Goal: Information Seeking & Learning: Learn about a topic

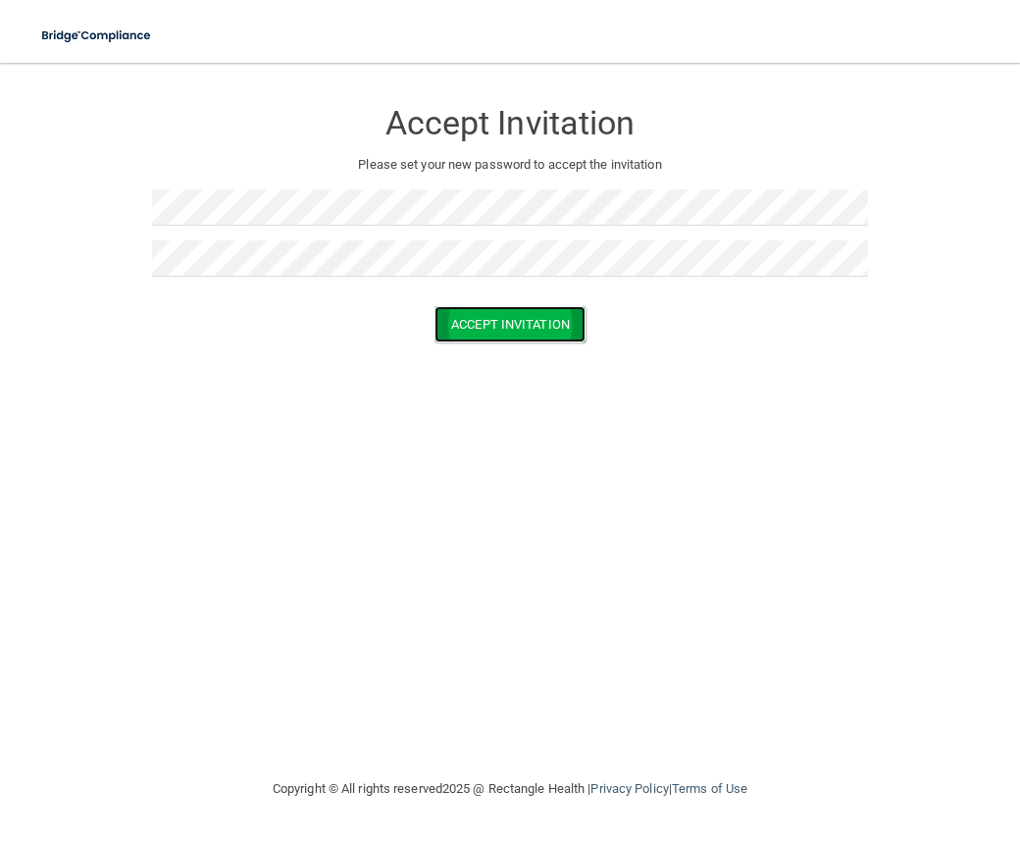
click at [526, 311] on button "Accept Invitation" at bounding box center [510, 324] width 151 height 36
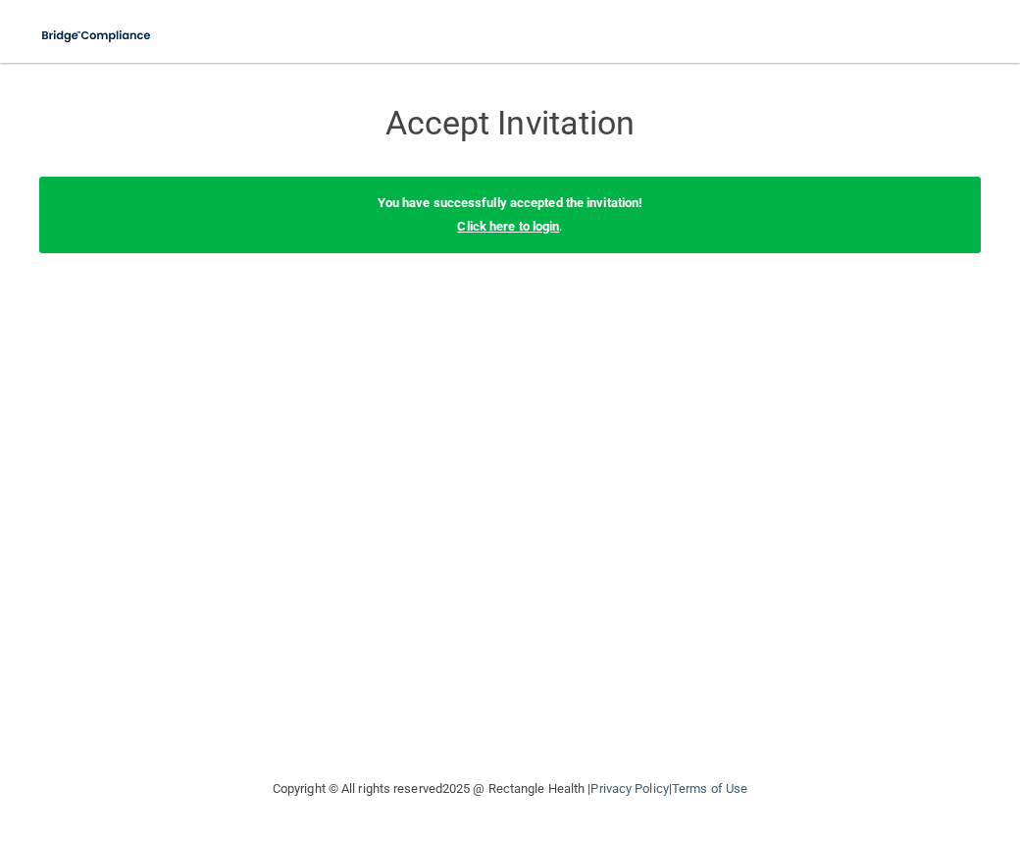
click at [500, 222] on link "Click here to login" at bounding box center [508, 226] width 102 height 15
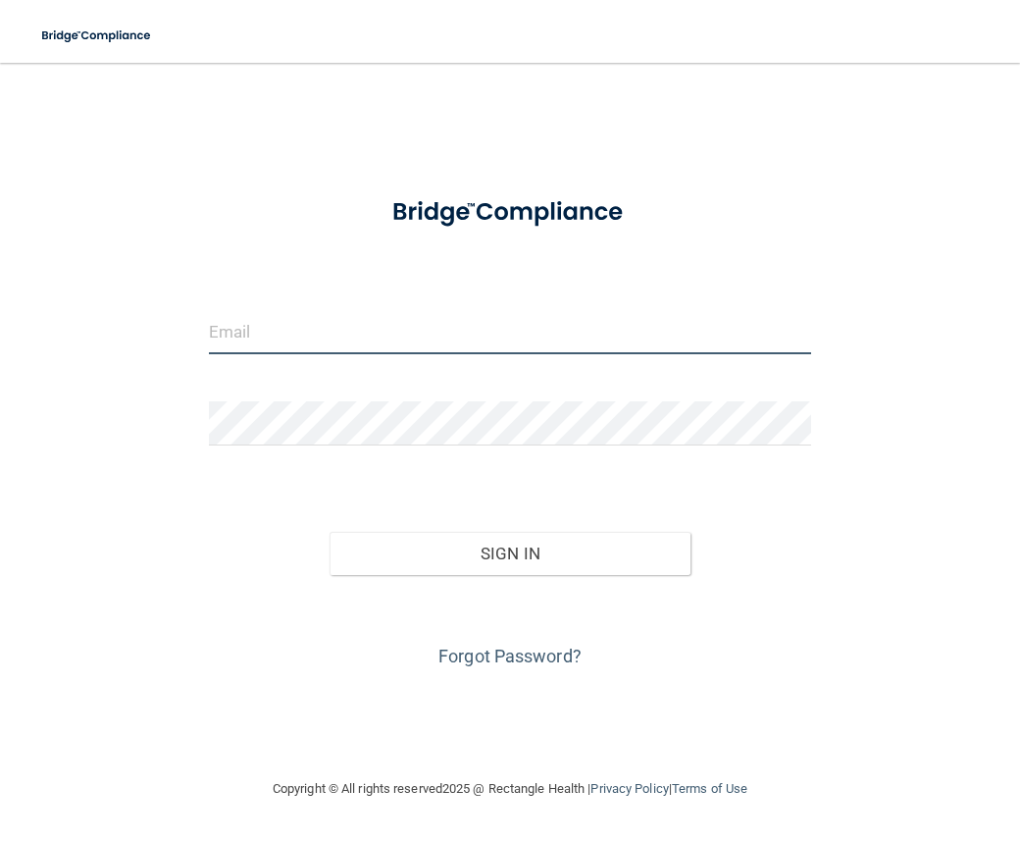
click at [392, 329] on input "email" at bounding box center [510, 332] width 602 height 44
type input "[EMAIL_ADDRESS][DOMAIN_NAME]"
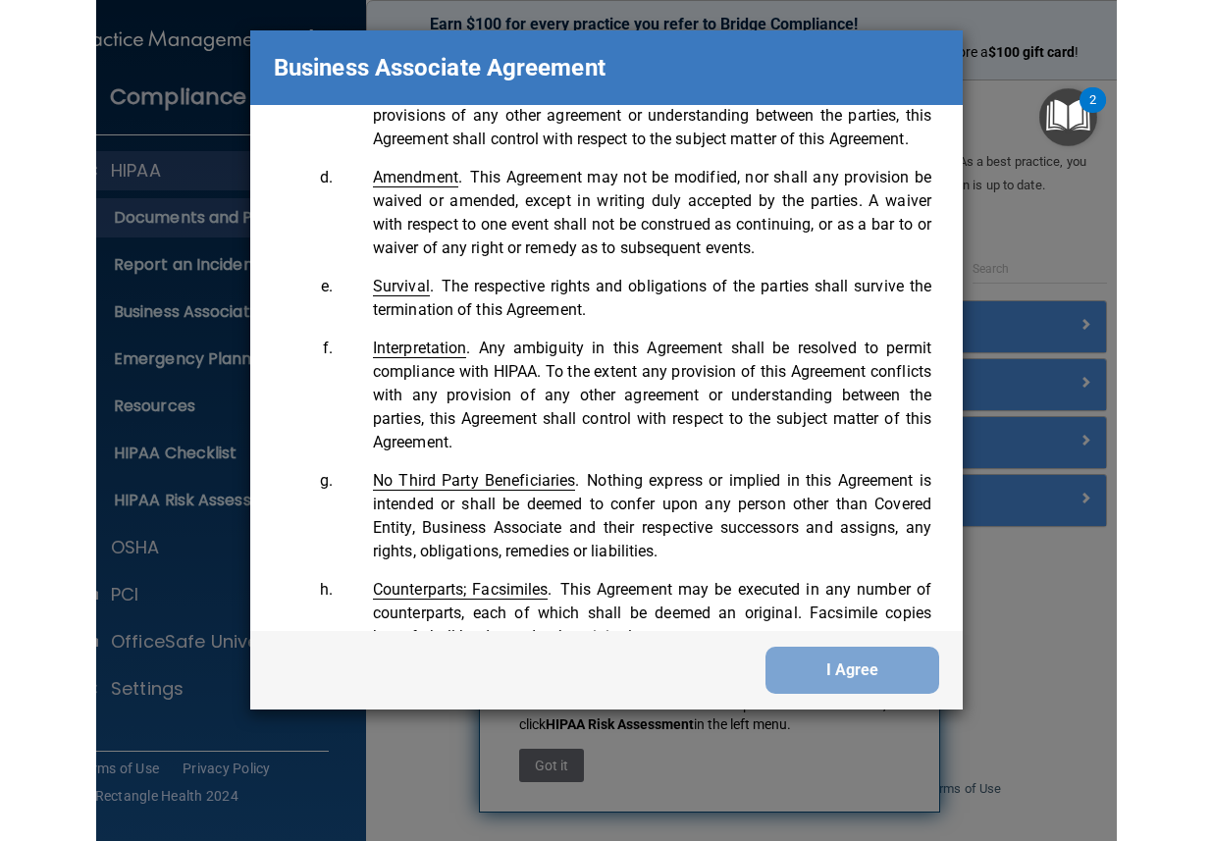
scroll to position [5395, 0]
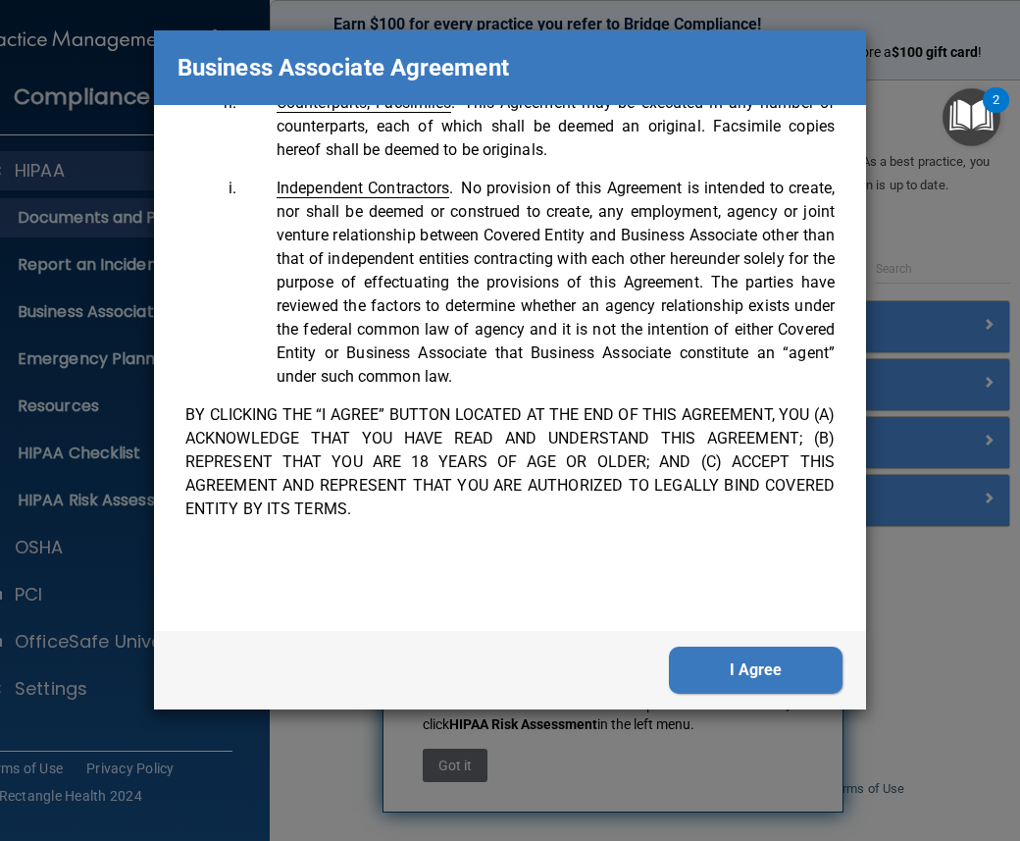
click at [702, 661] on button "I Agree" at bounding box center [756, 669] width 174 height 47
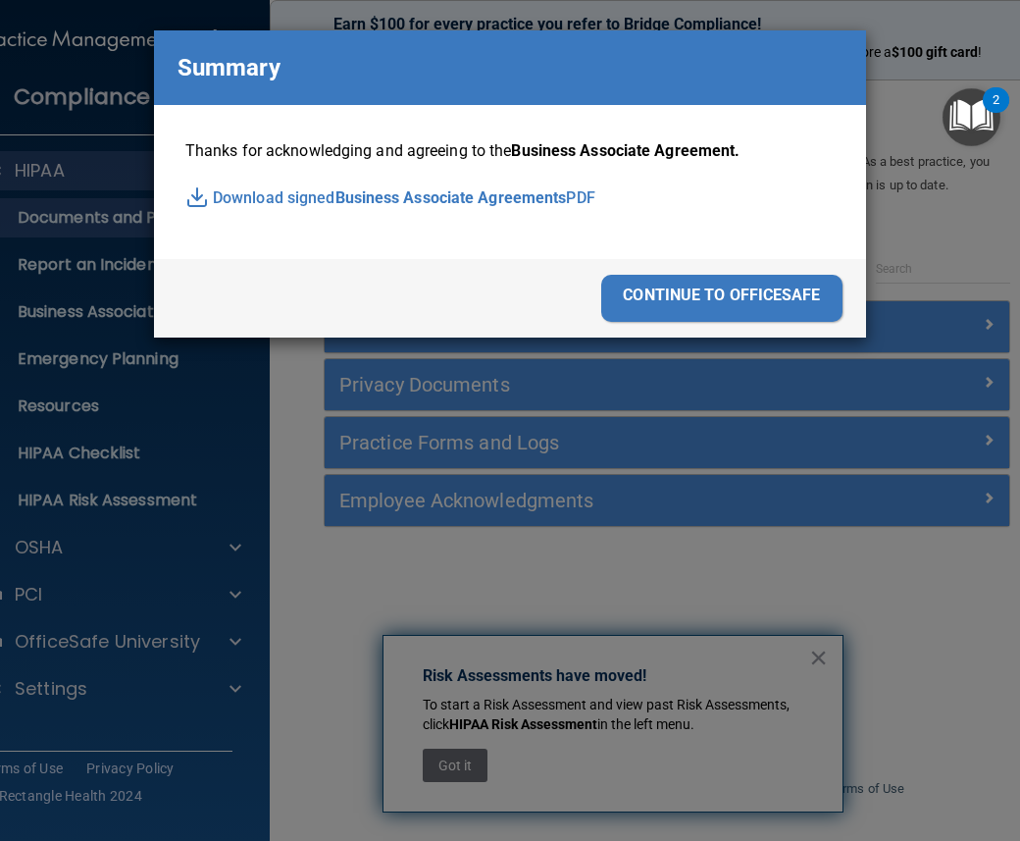
click at [567, 194] on span "Business Associate Agreements" at bounding box center [451, 197] width 232 height 29
click at [712, 292] on div "continue to officesafe" at bounding box center [721, 298] width 241 height 47
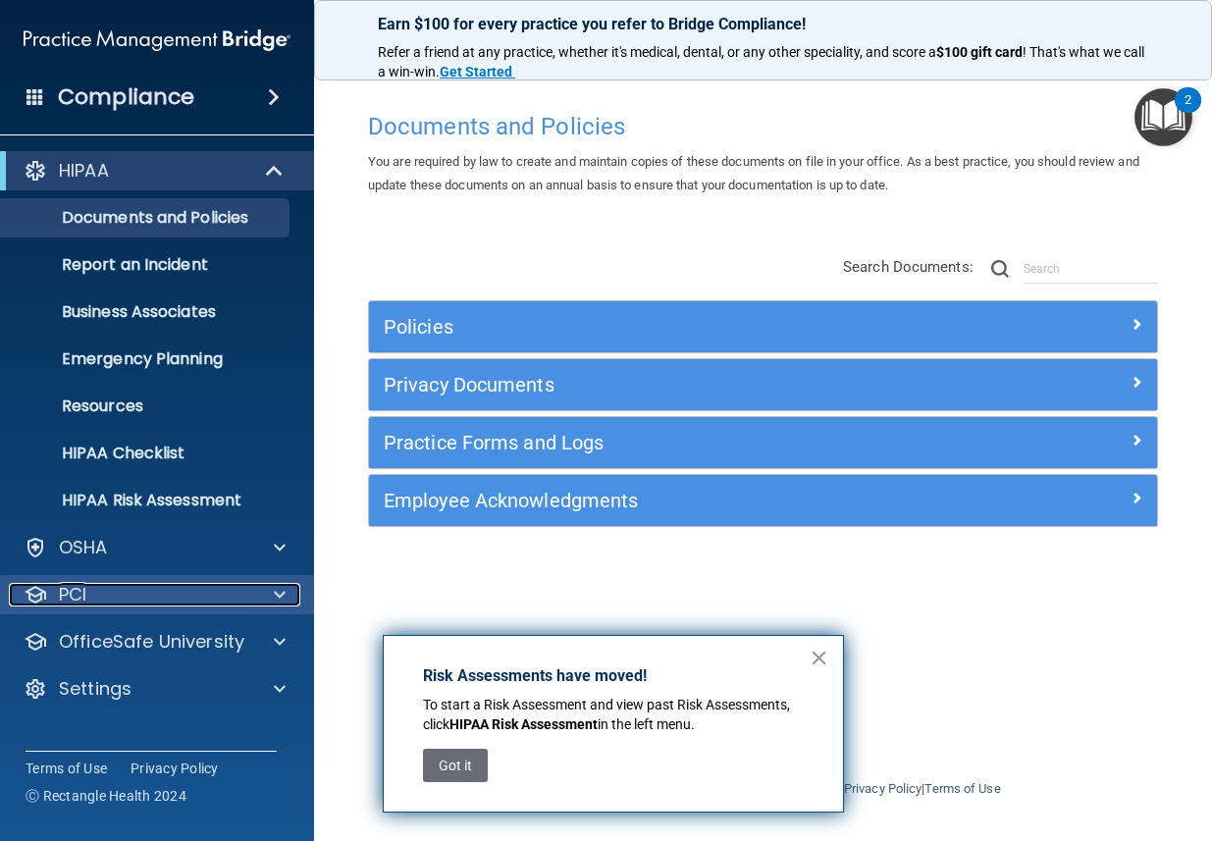
click at [72, 598] on p "PCI" at bounding box center [72, 595] width 27 height 24
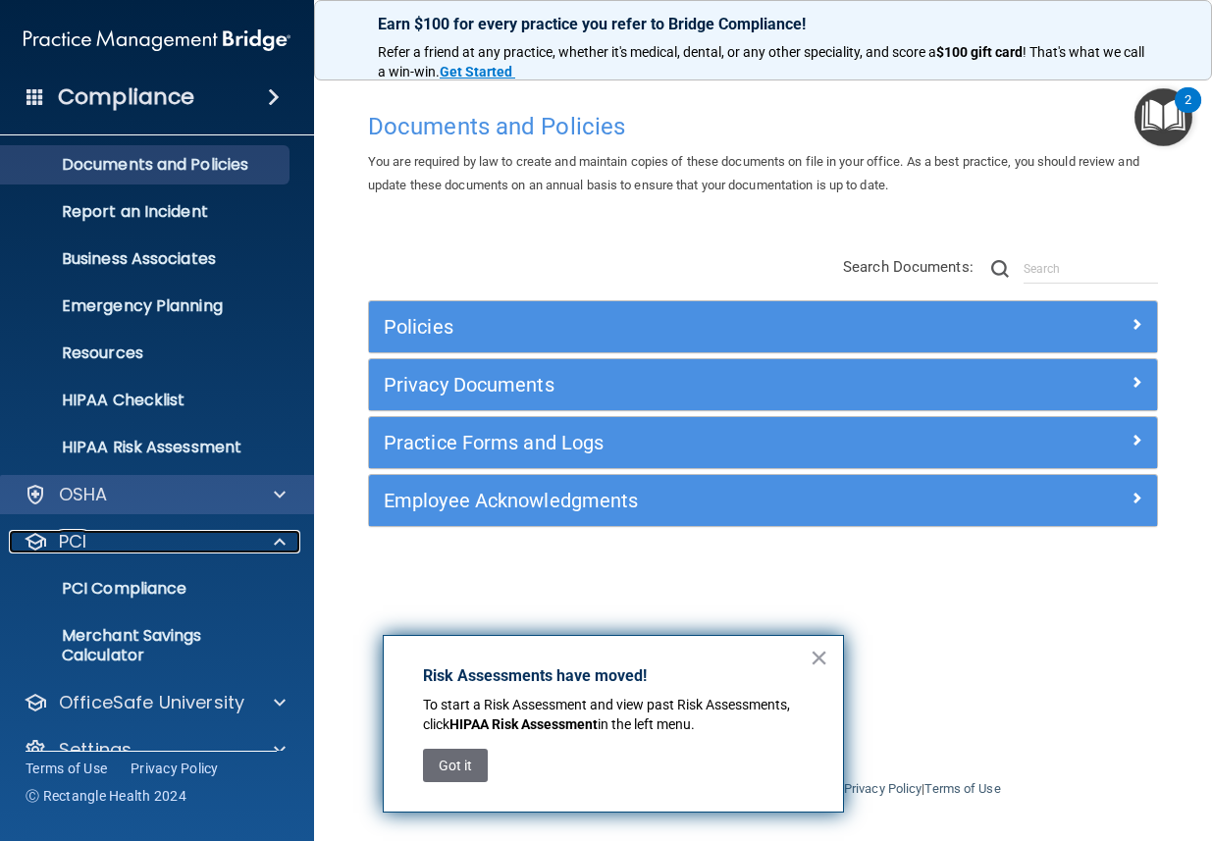
scroll to position [87, 0]
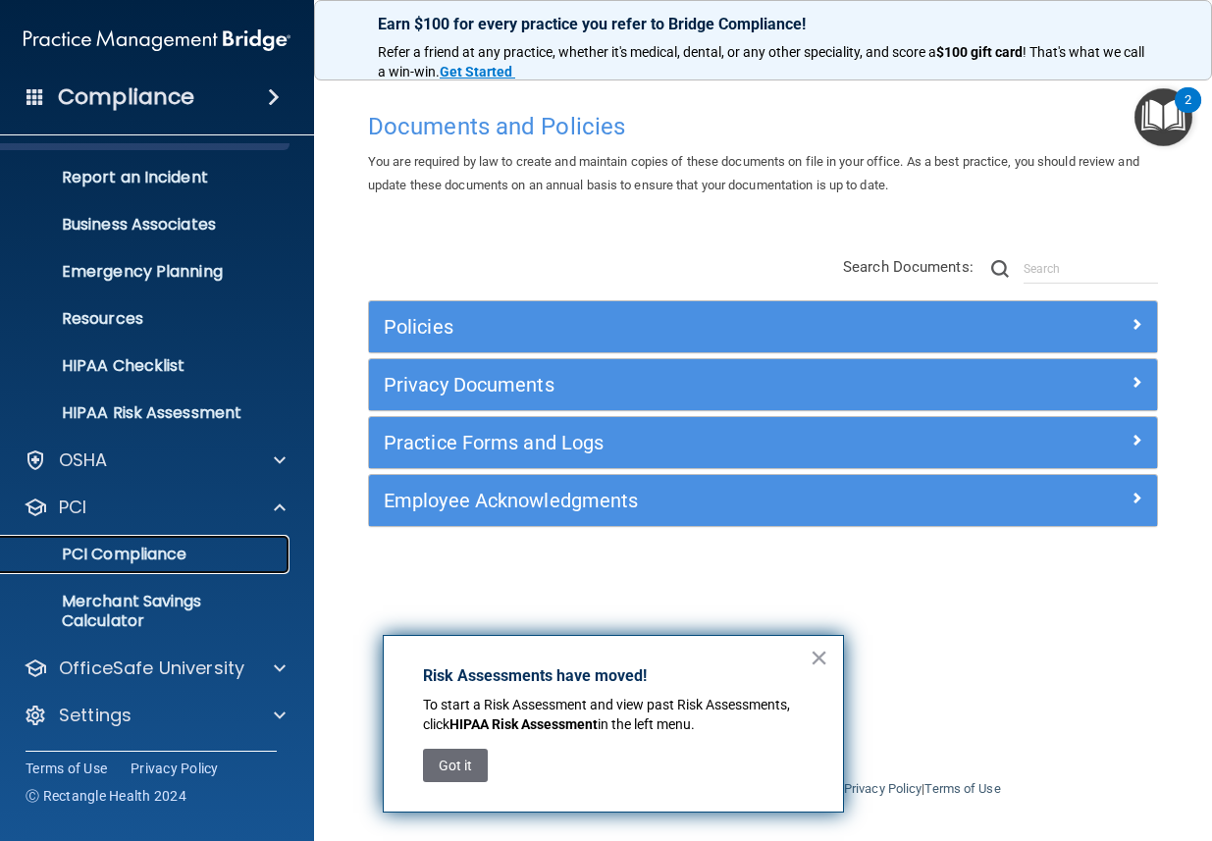
click at [182, 554] on p "PCI Compliance" at bounding box center [147, 554] width 268 height 20
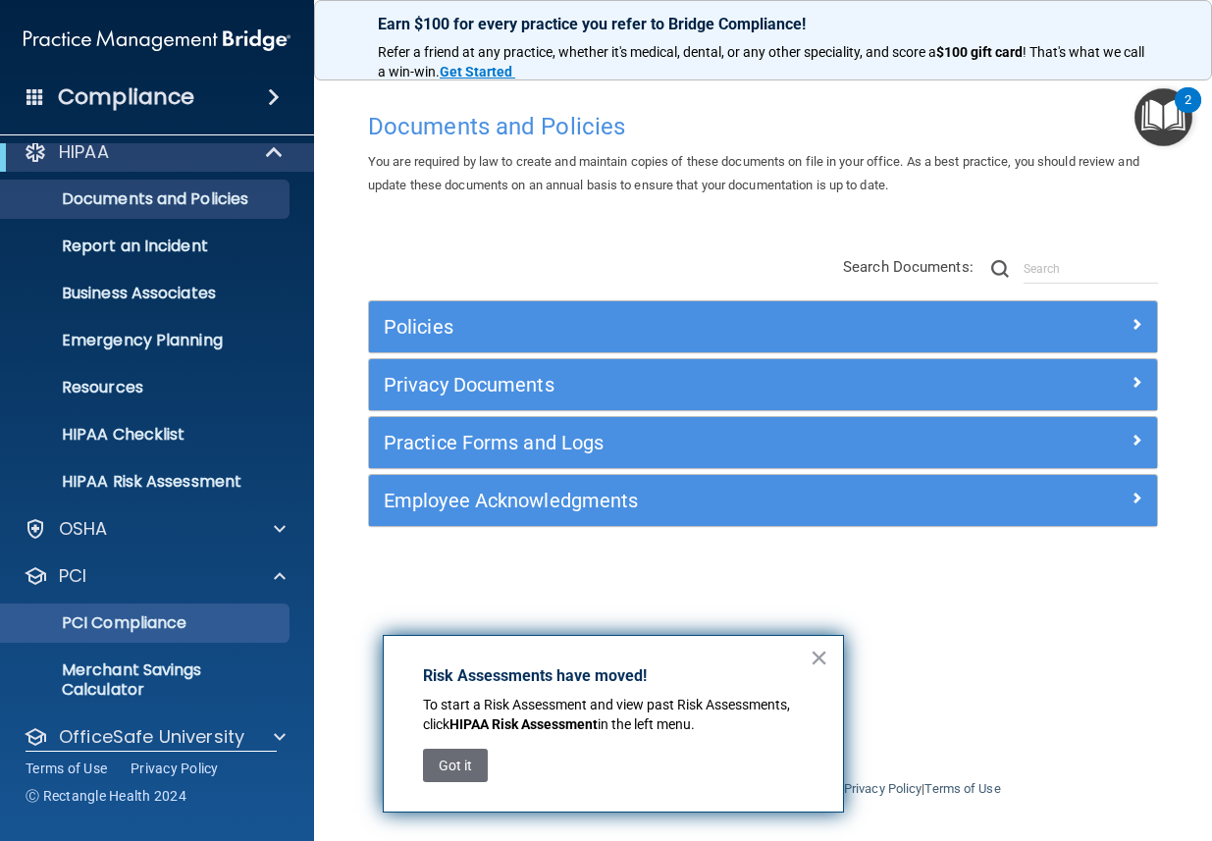
scroll to position [0, 0]
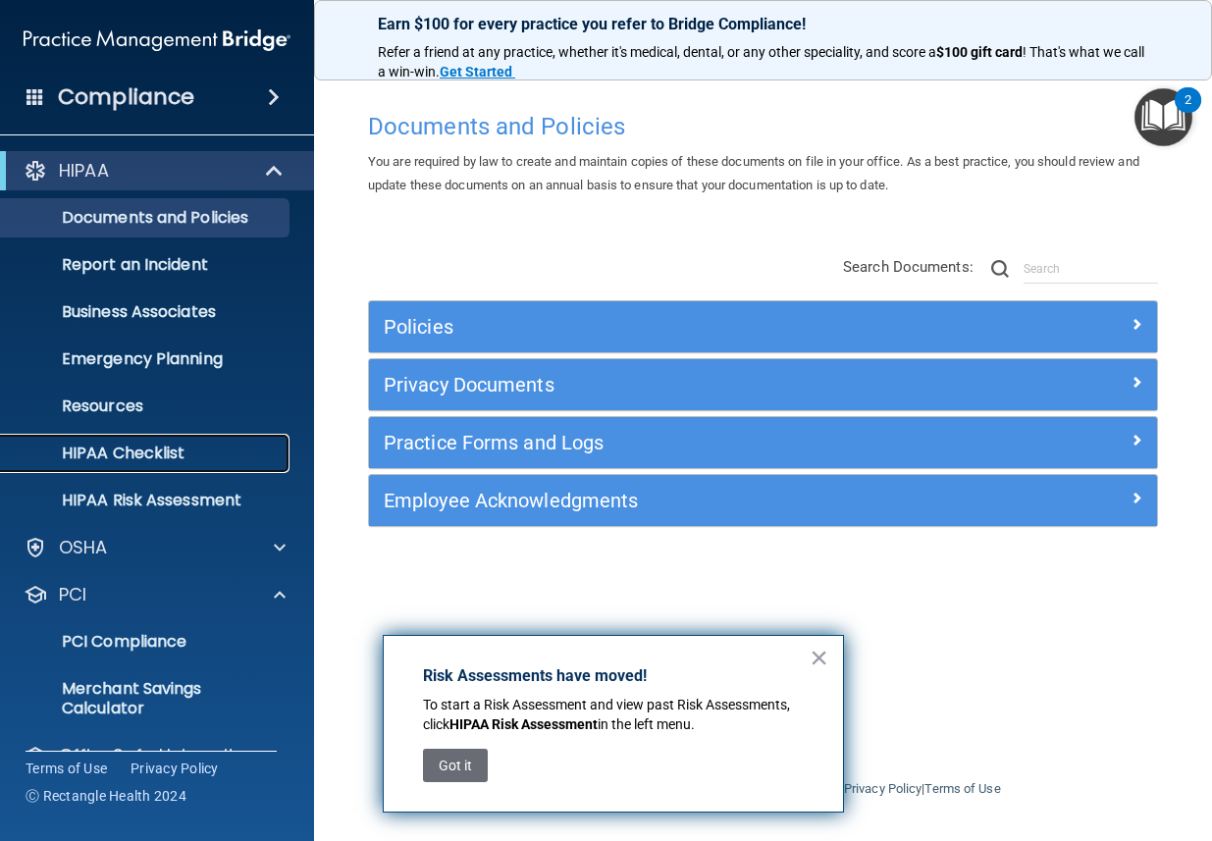
click at [180, 466] on link "HIPAA Checklist" at bounding box center [134, 453] width 309 height 39
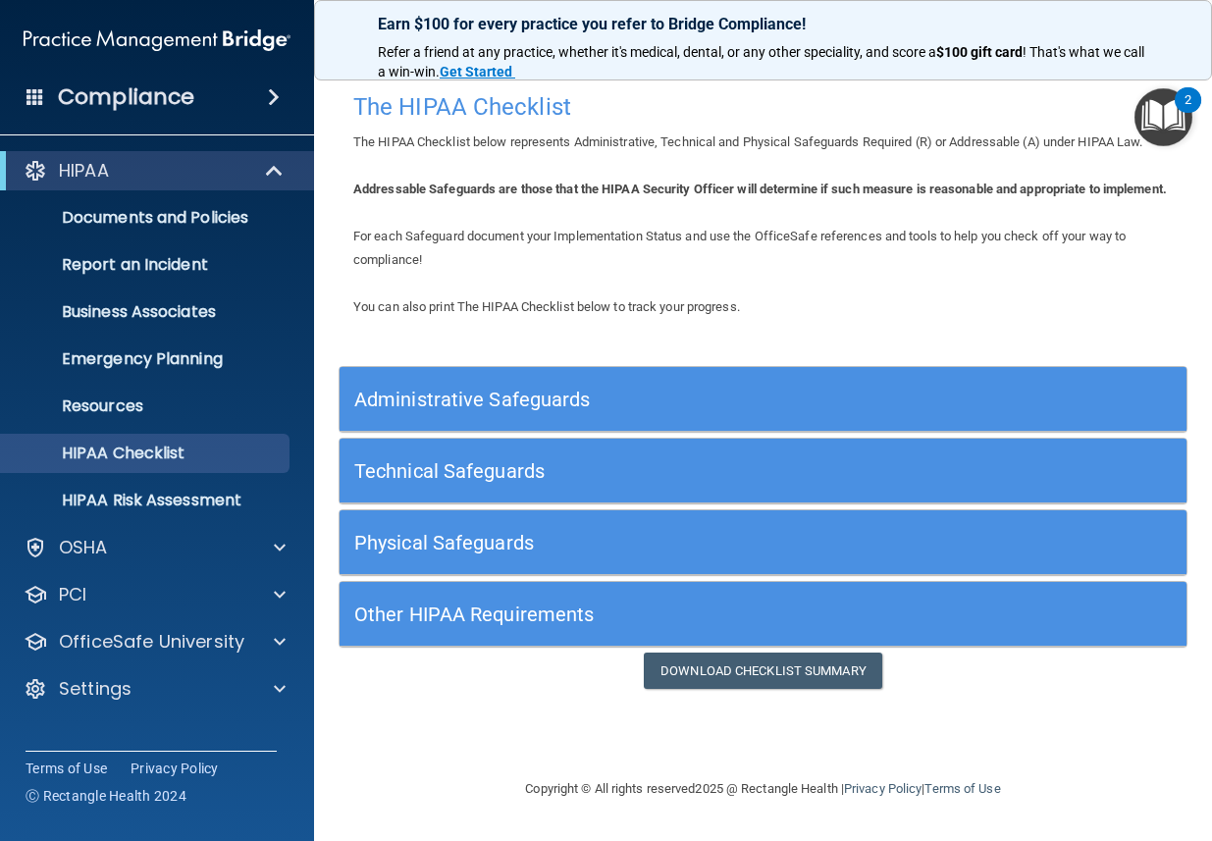
click at [510, 625] on h5 "Other HIPAA Requirements" at bounding box center [656, 614] width 605 height 22
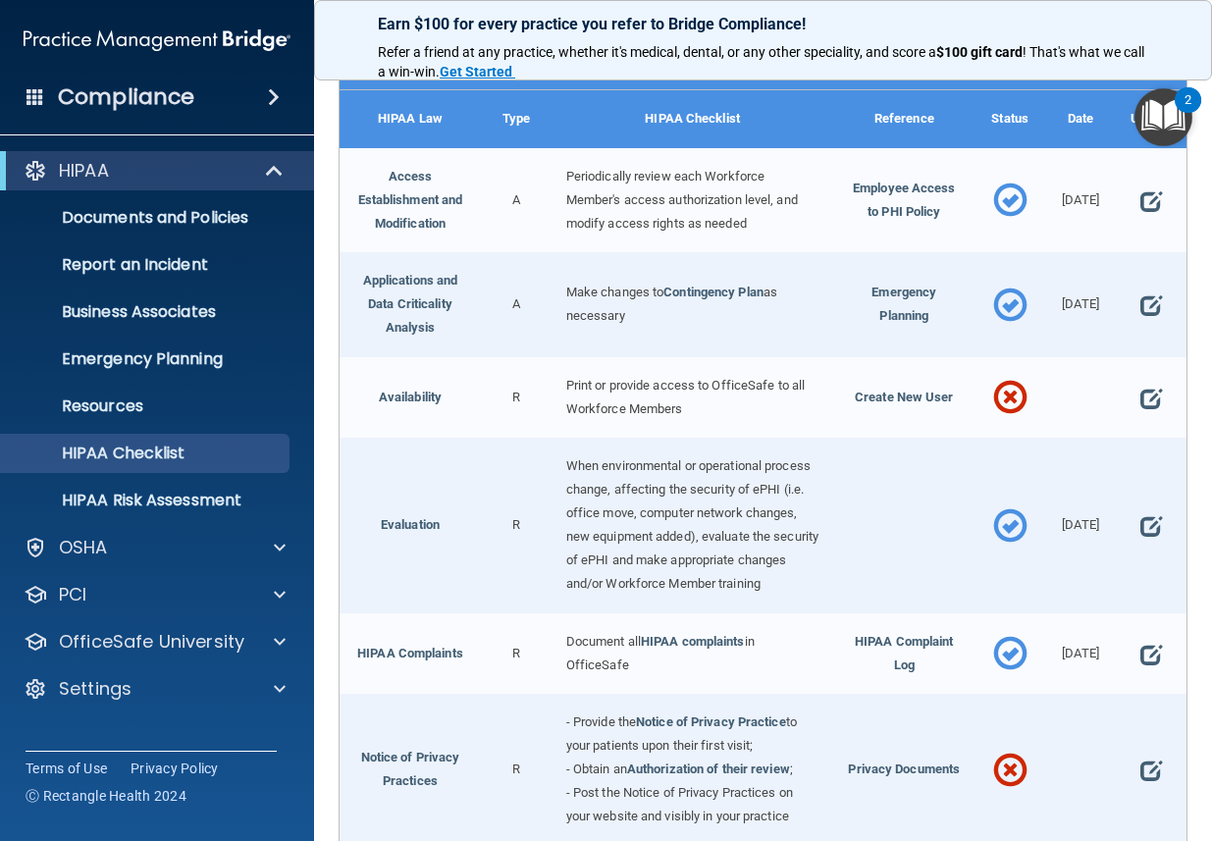
scroll to position [568, 0]
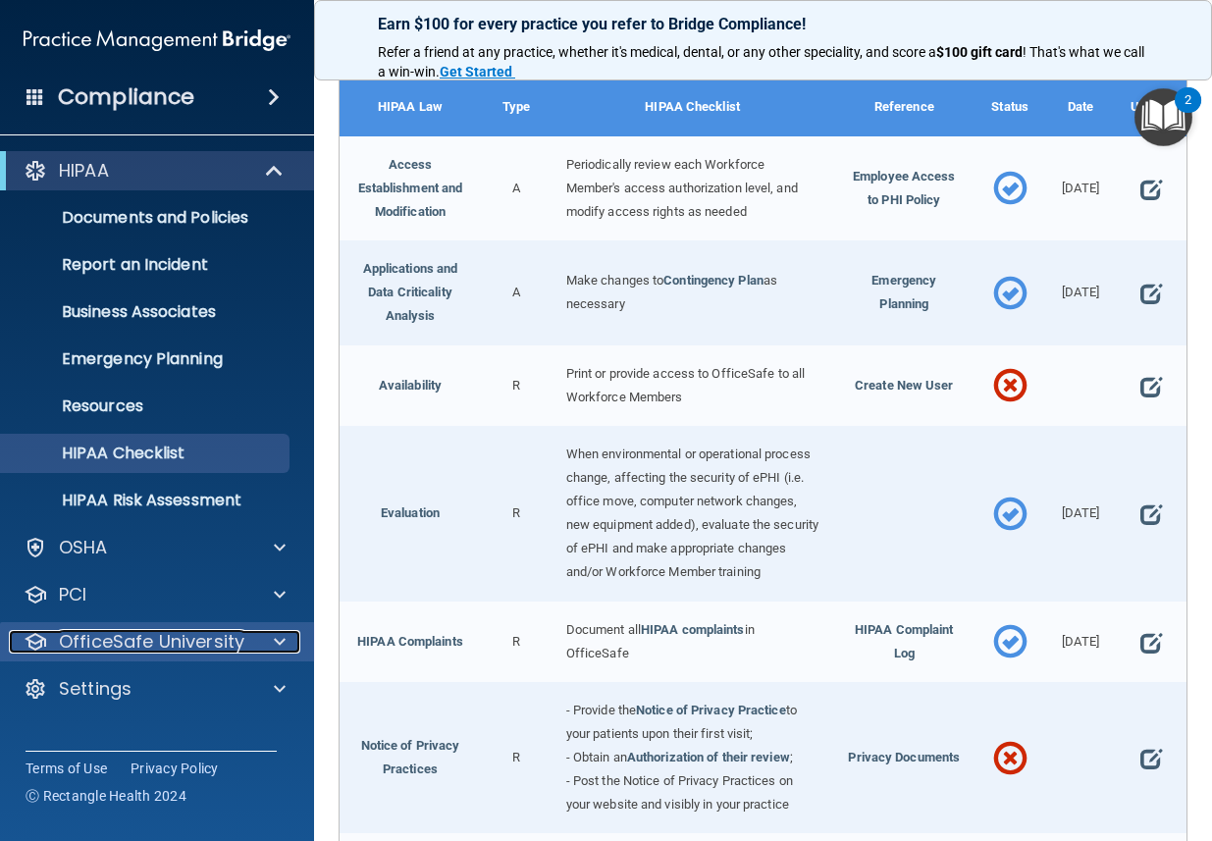
click at [176, 647] on p "OfficeSafe University" at bounding box center [151, 642] width 185 height 24
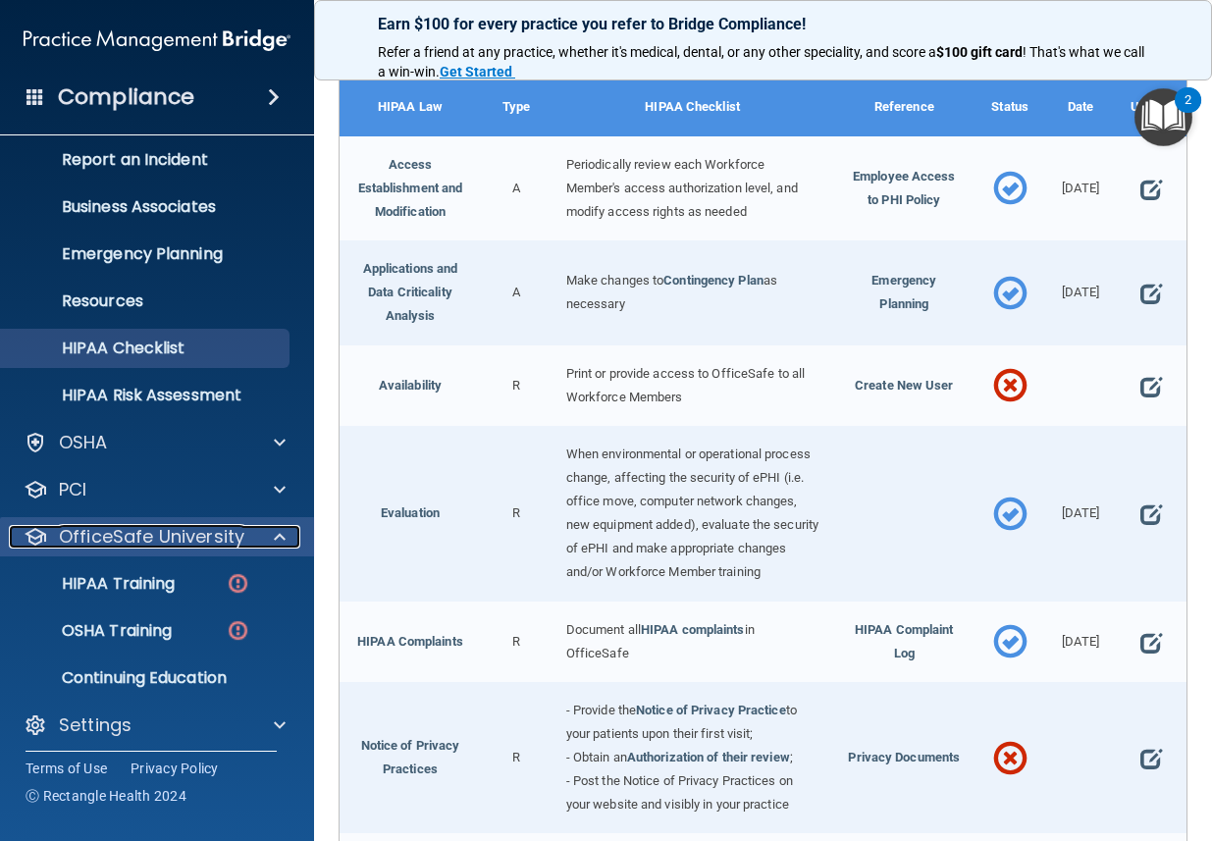
scroll to position [115, 0]
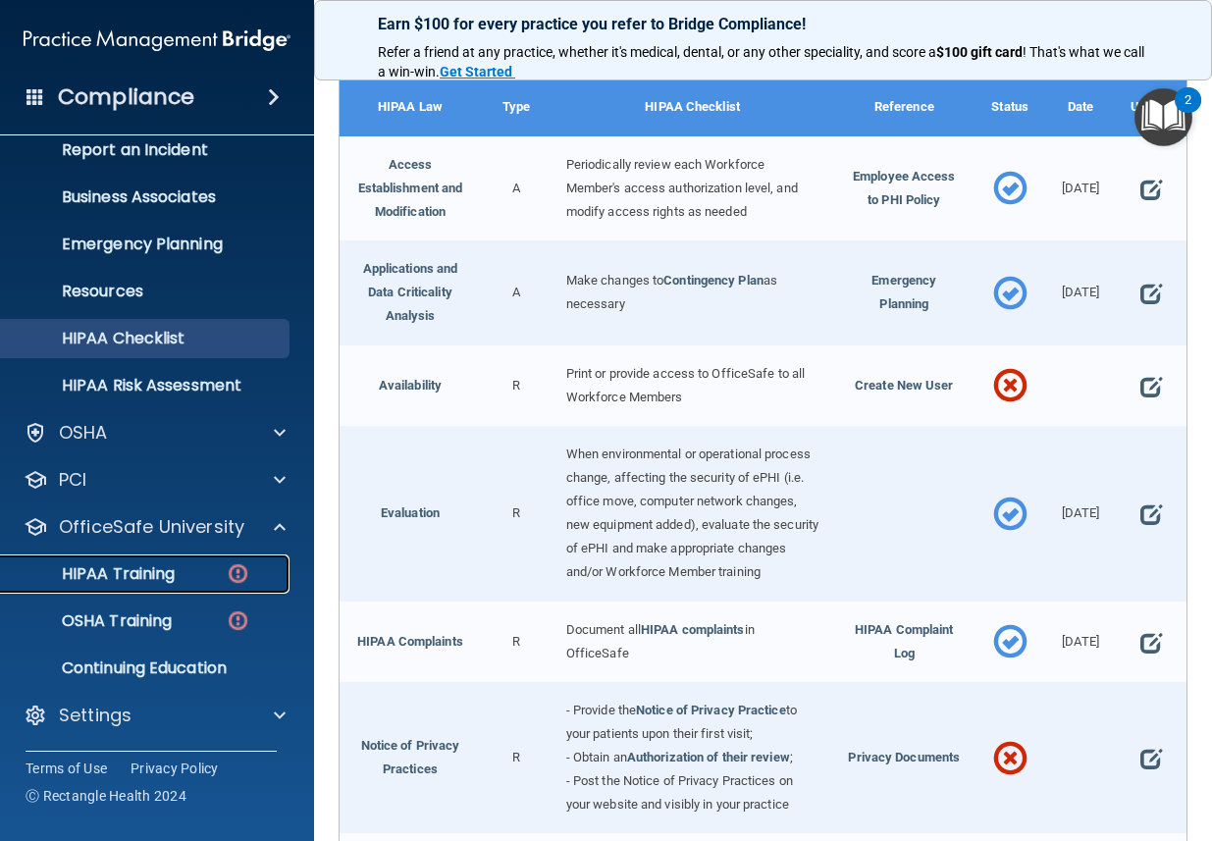
click at [165, 577] on p "HIPAA Training" at bounding box center [94, 574] width 162 height 20
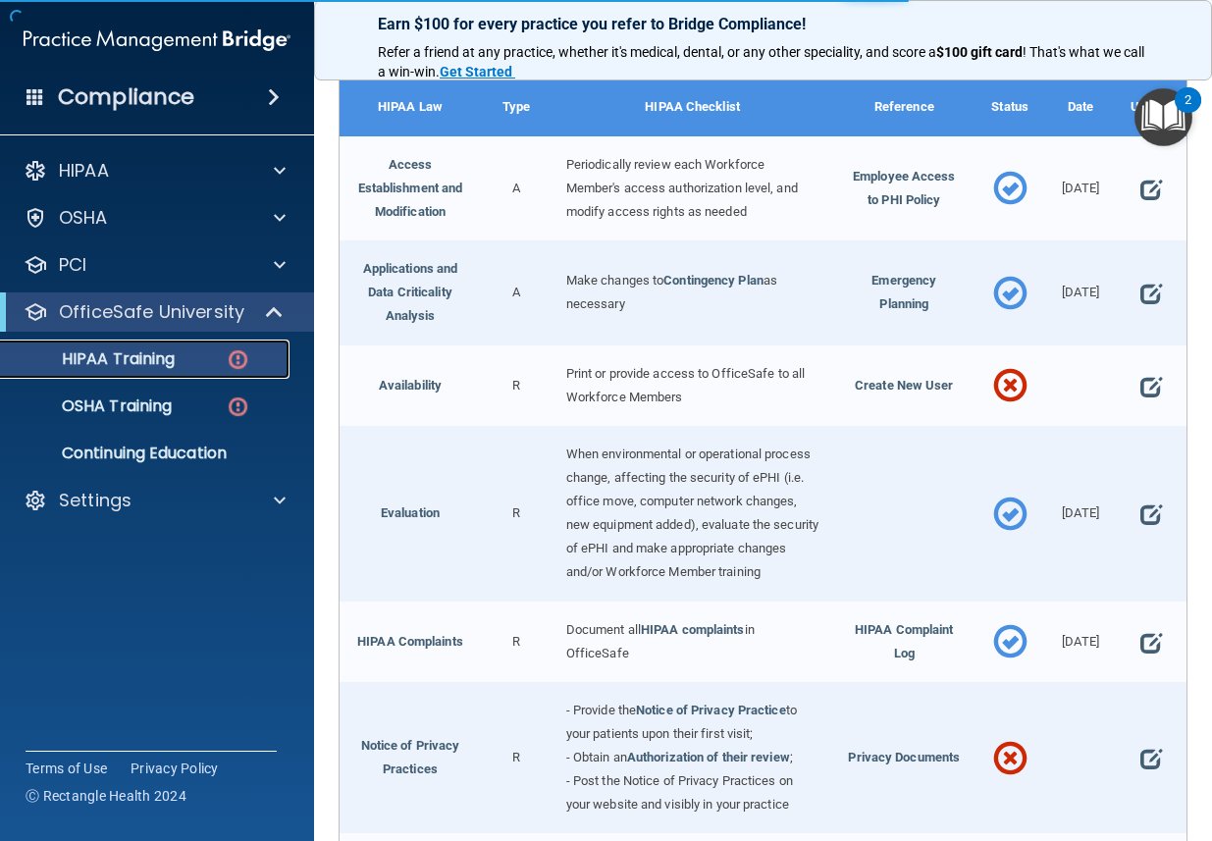
scroll to position [611, 0]
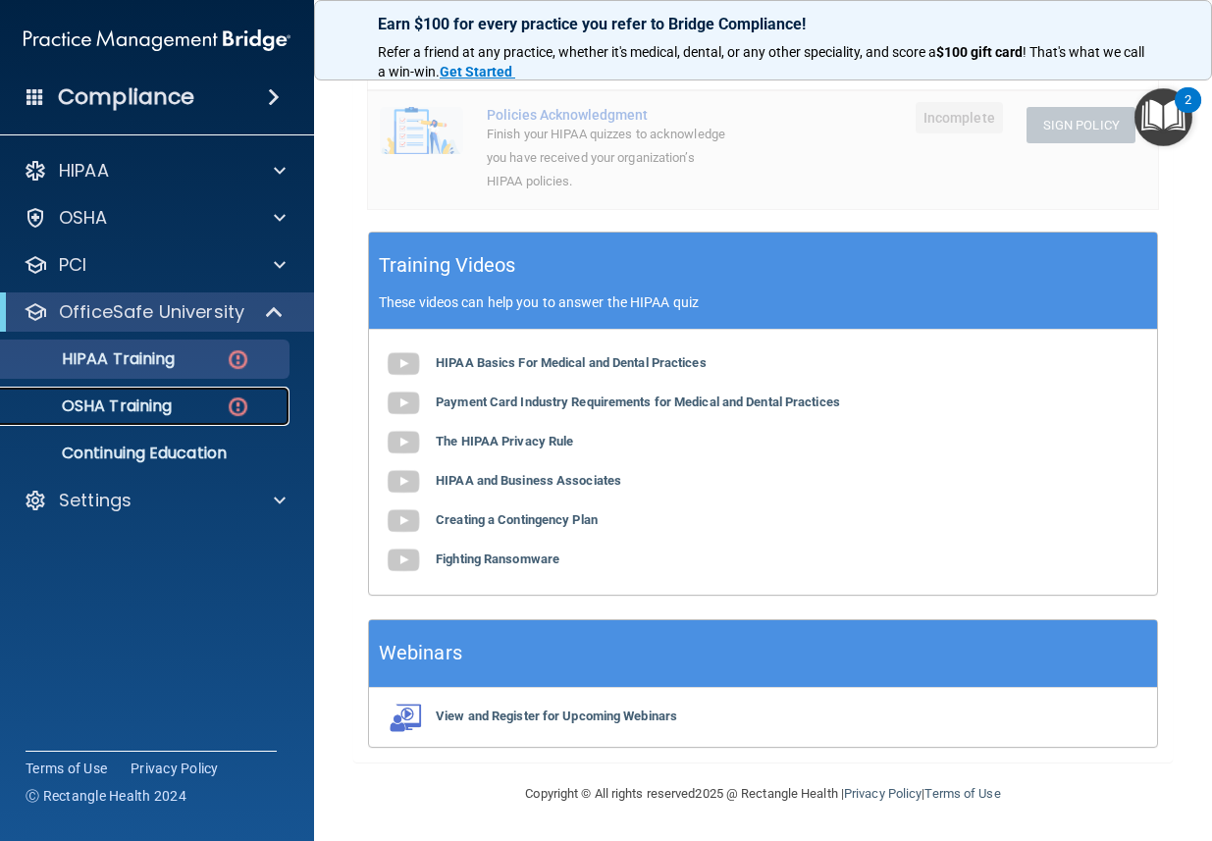
click at [164, 406] on p "OSHA Training" at bounding box center [92, 406] width 159 height 20
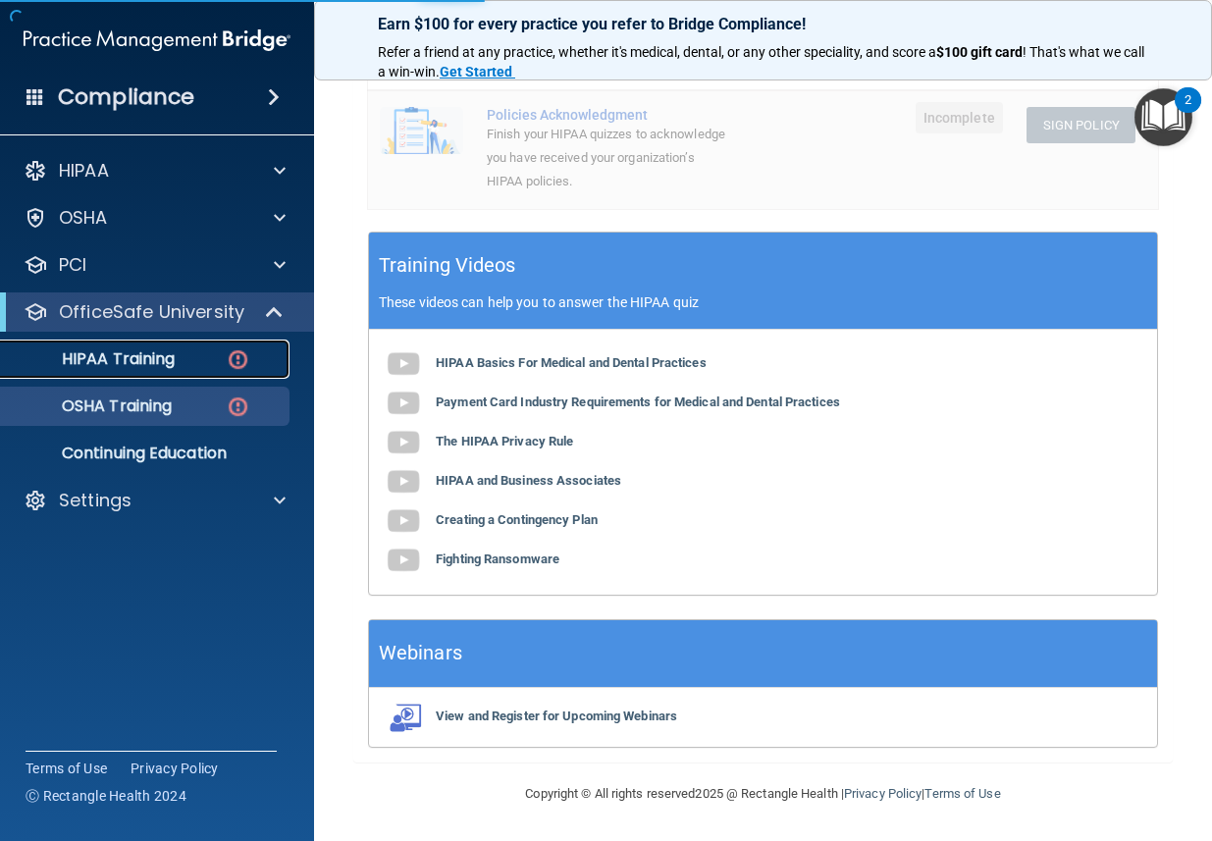
click at [168, 369] on p "HIPAA Training" at bounding box center [94, 359] width 162 height 20
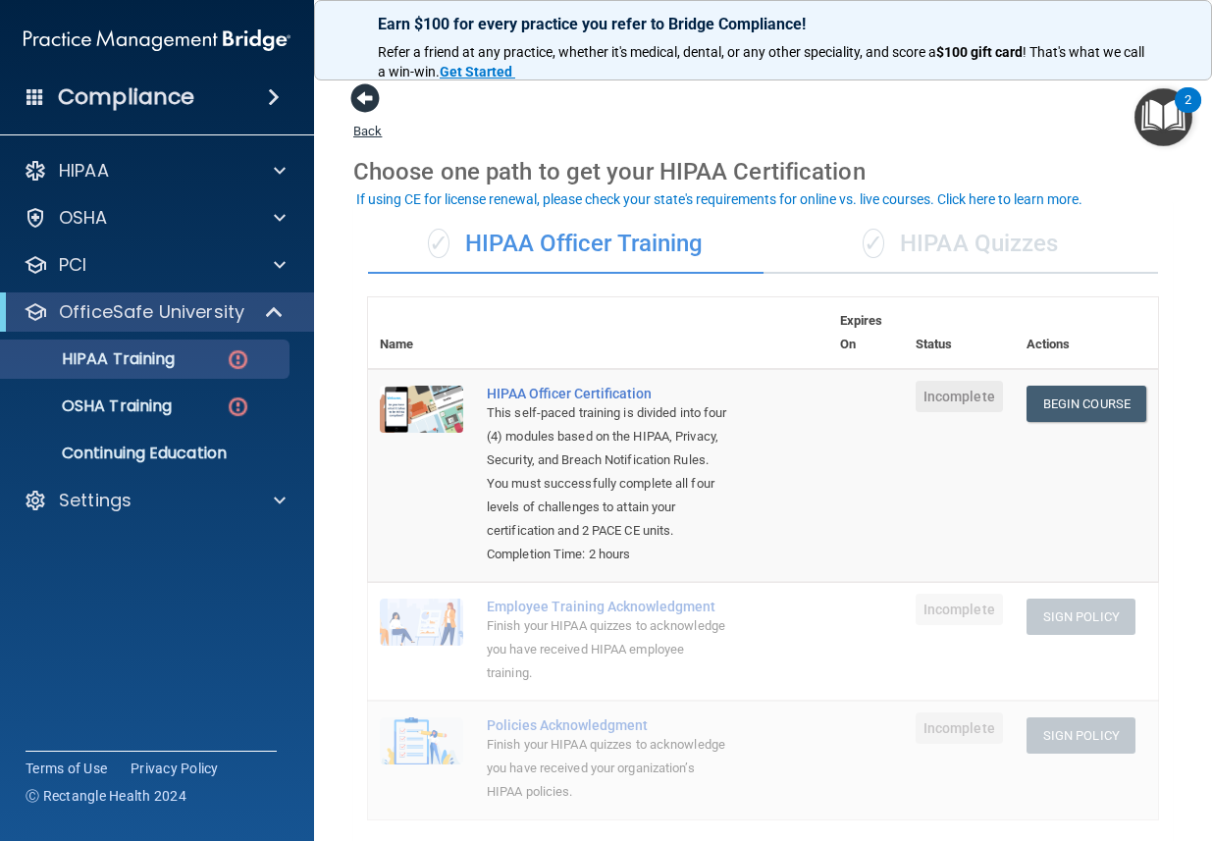
click at [362, 106] on span at bounding box center [364, 97] width 29 height 29
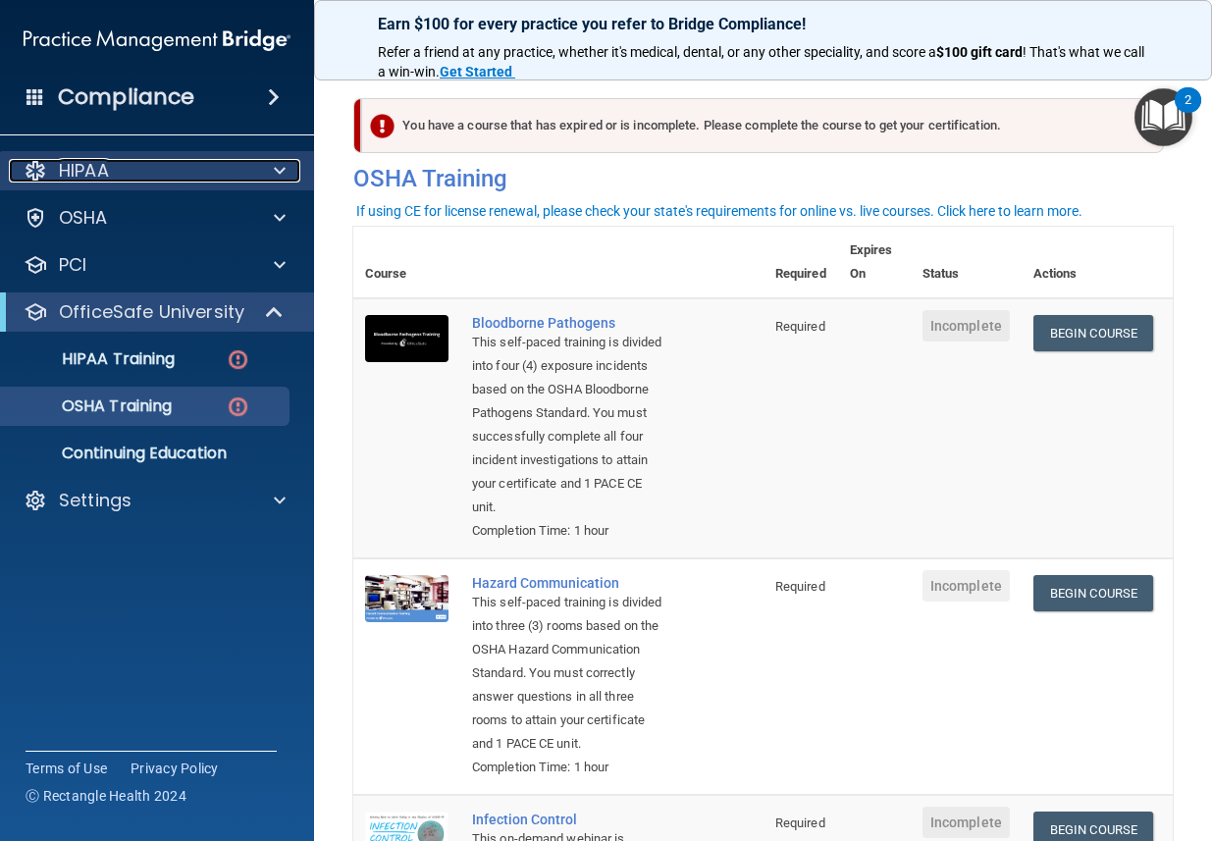
click at [107, 159] on p "HIPAA" at bounding box center [84, 171] width 50 height 24
